Goal: Task Accomplishment & Management: Manage account settings

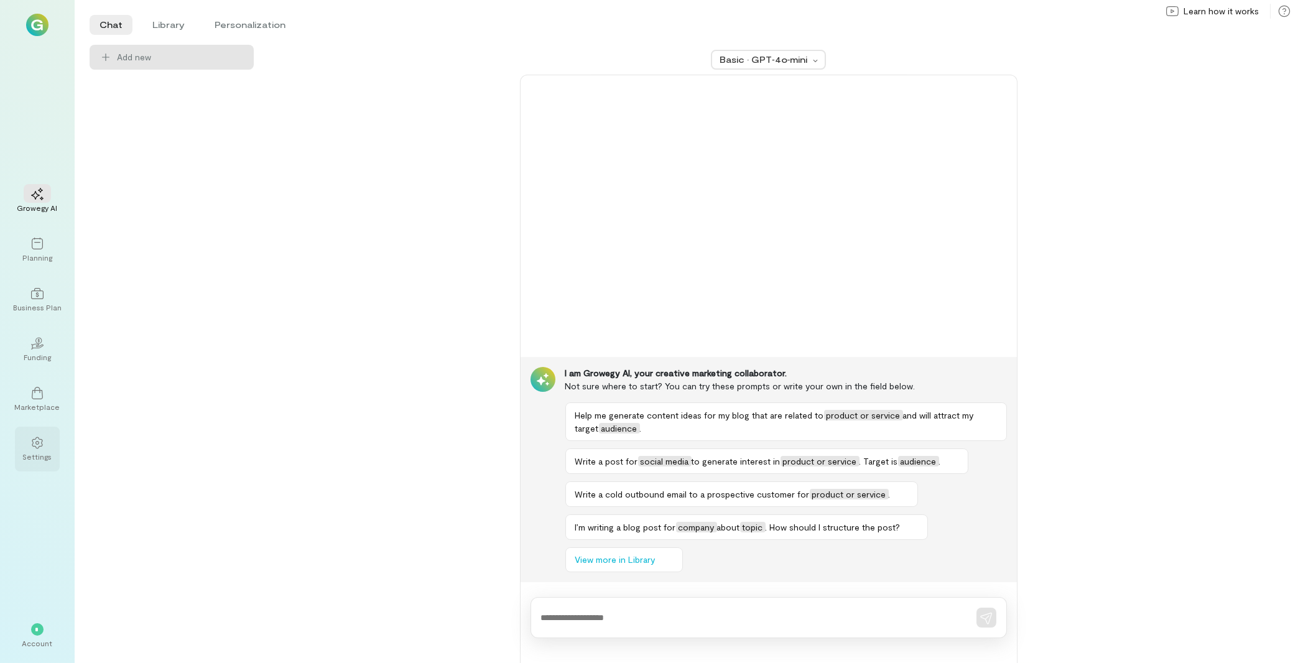
click at [44, 450] on div at bounding box center [37, 442] width 27 height 19
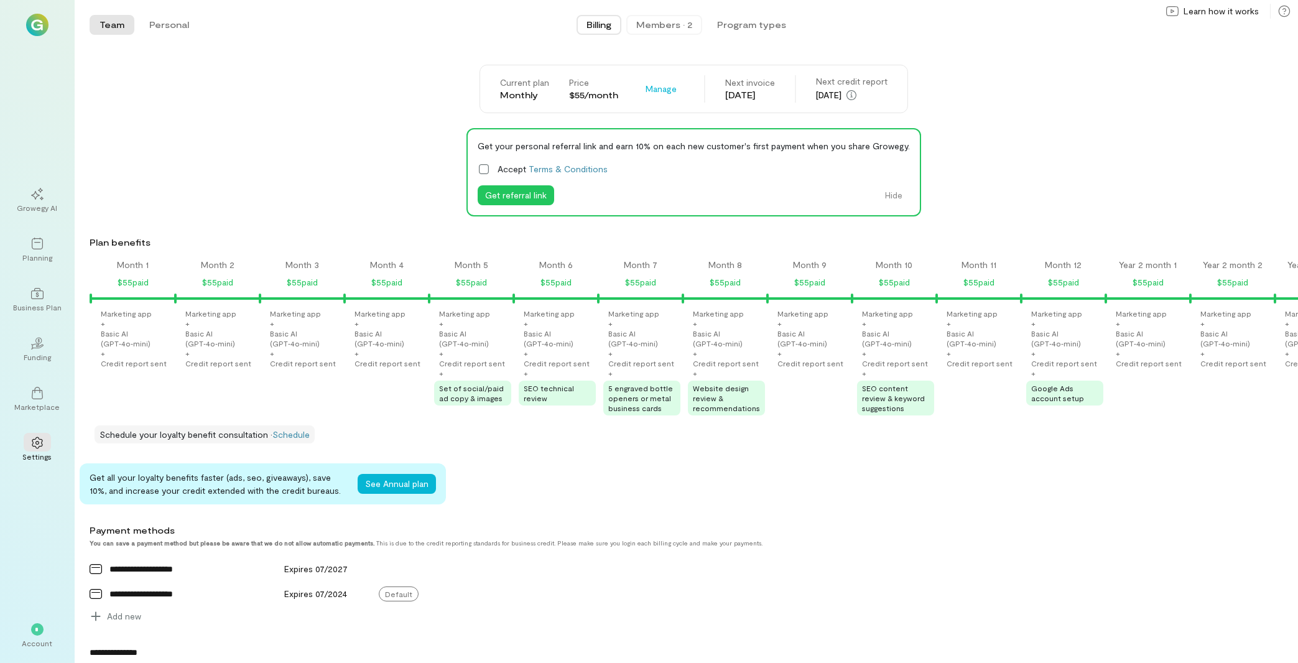
scroll to position [0, 913]
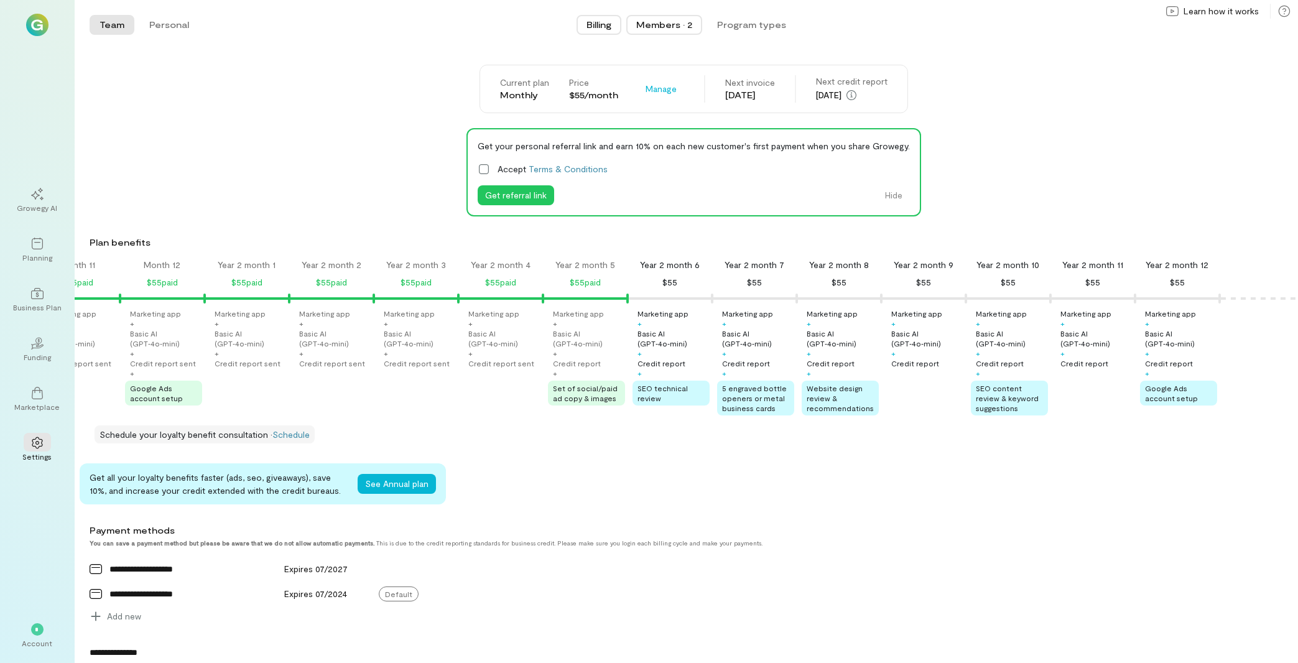
click at [678, 31] on button "Members · 2" at bounding box center [664, 25] width 76 height 20
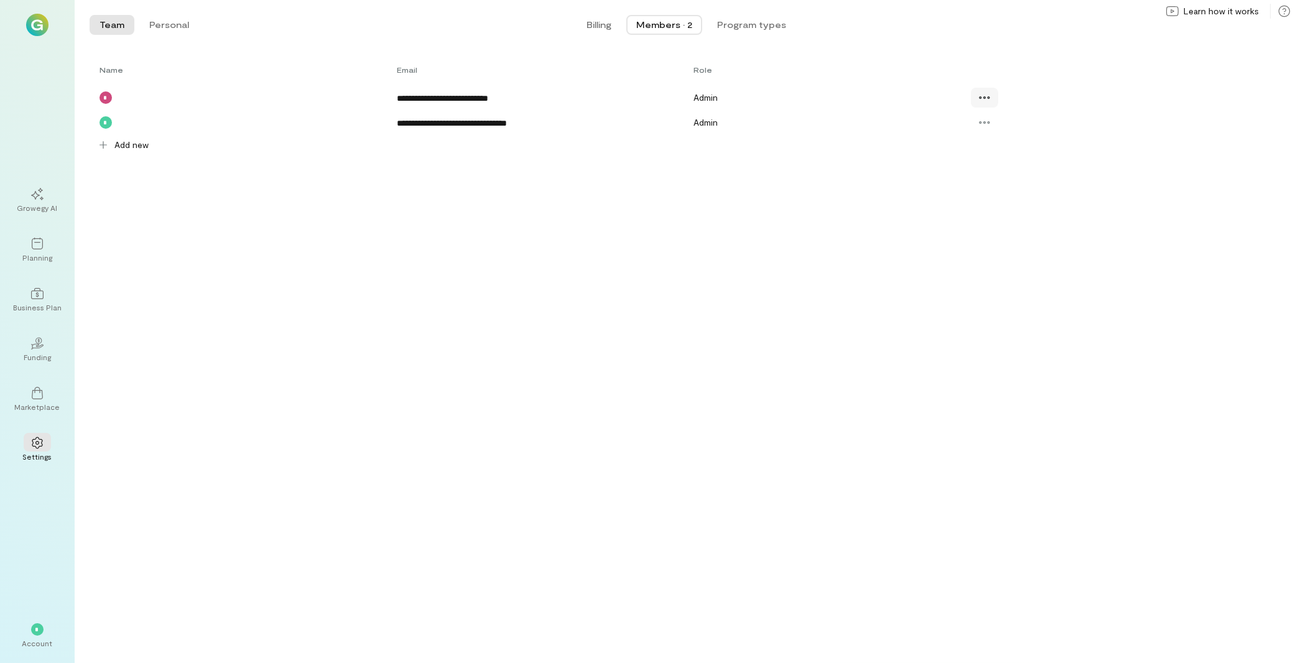
click at [989, 96] on icon at bounding box center [984, 97] width 12 height 12
click at [1041, 179] on span "Resend invite" at bounding box center [1025, 174] width 53 height 12
click at [31, 625] on div "*" at bounding box center [37, 629] width 12 height 12
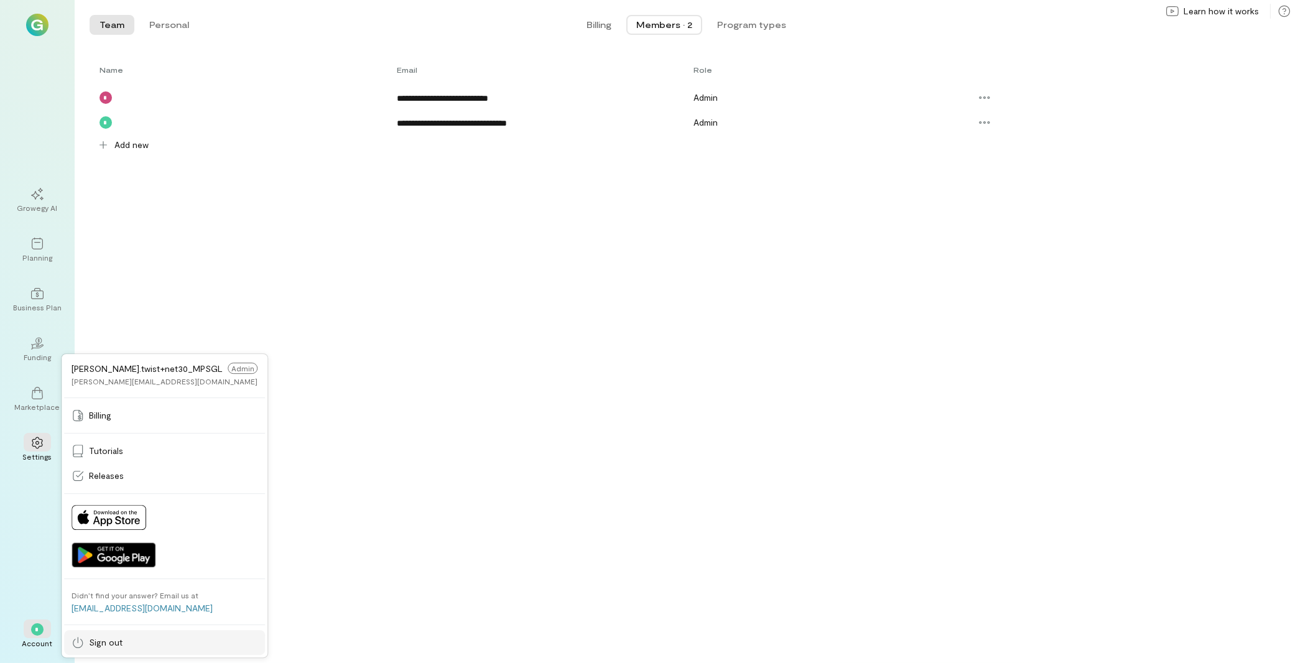
click at [109, 631] on link "Sign out" at bounding box center [164, 642] width 201 height 25
